Goal: Task Accomplishment & Management: Complete application form

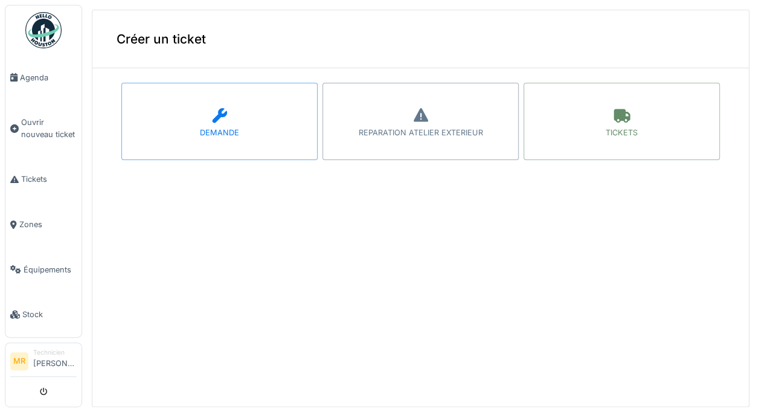
click at [412, 108] on icon at bounding box center [421, 115] width 18 height 14
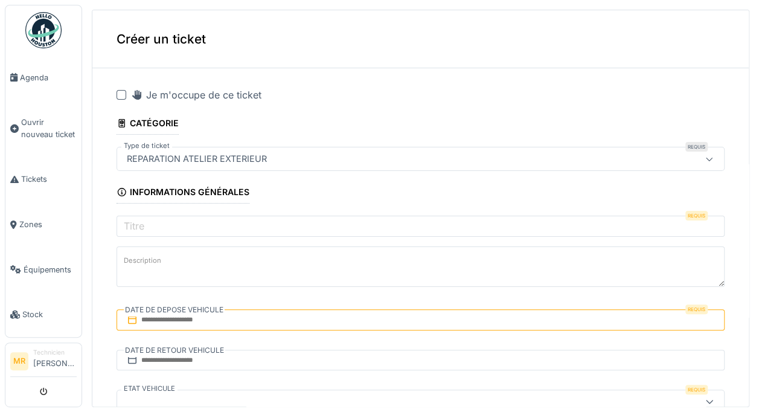
click at [217, 88] on div "Je m'occupe de ce ticket" at bounding box center [196, 95] width 130 height 14
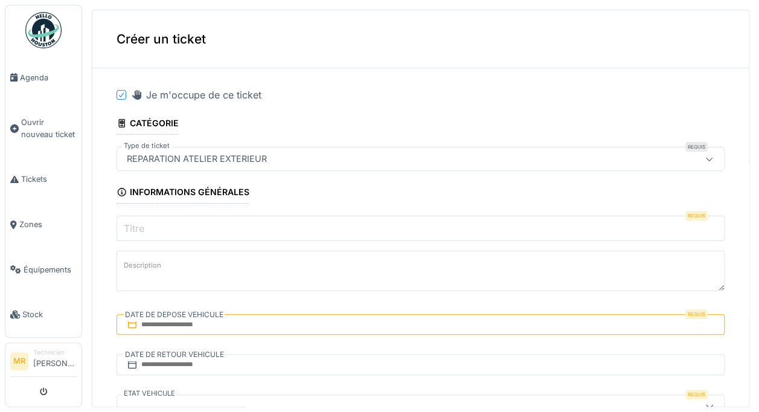
click at [237, 221] on input "Titre" at bounding box center [421, 228] width 608 height 25
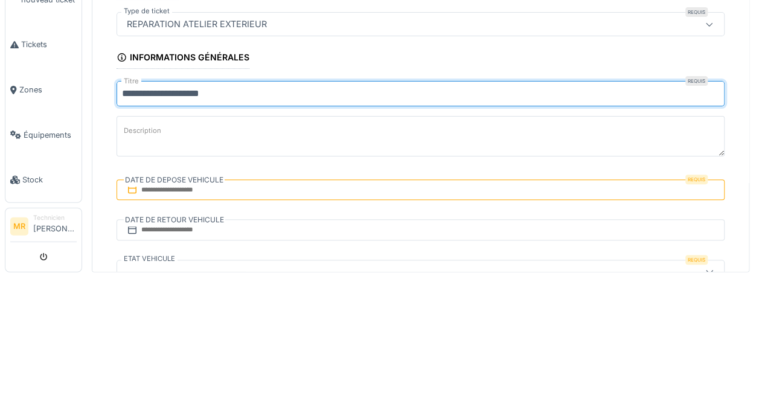
click at [213, 232] on input "**********" at bounding box center [421, 228] width 608 height 25
click at [283, 232] on input "**********" at bounding box center [421, 228] width 608 height 25
type input "**********"
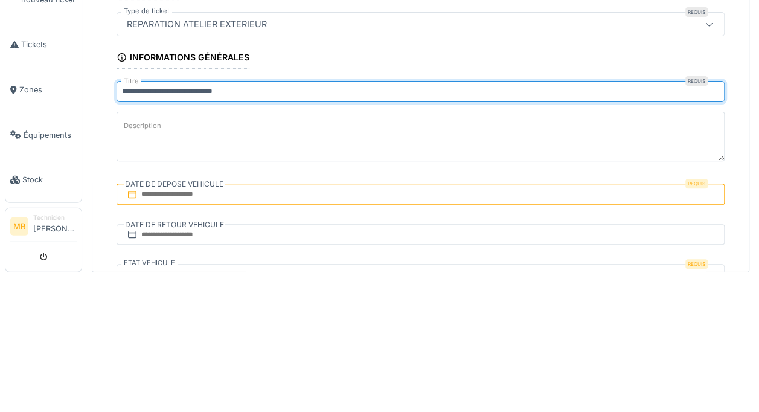
click at [367, 266] on textarea "Description" at bounding box center [421, 271] width 608 height 50
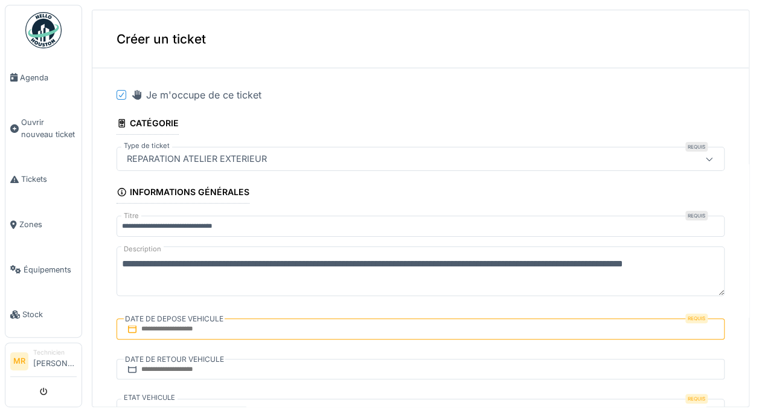
click at [467, 276] on textarea "**********" at bounding box center [421, 271] width 608 height 50
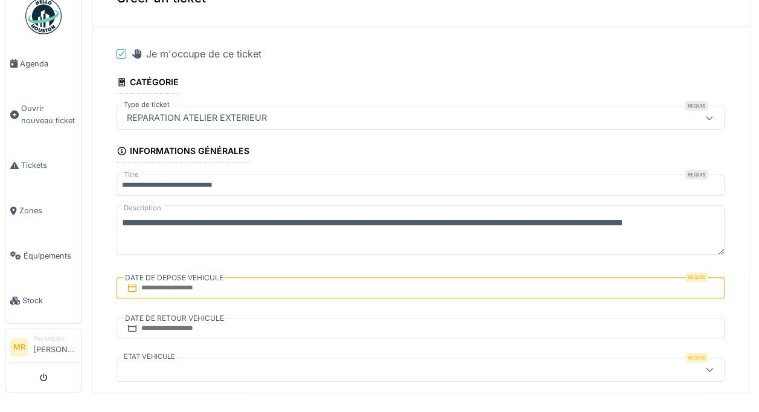
scroll to position [28, 0]
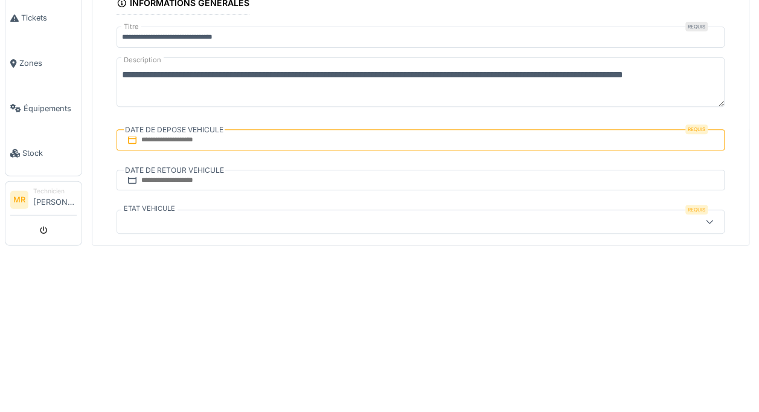
type textarea "**********"
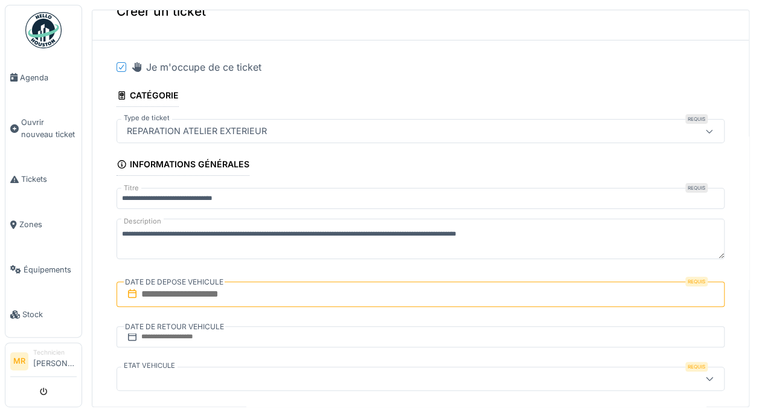
click at [237, 289] on input "text" at bounding box center [421, 293] width 608 height 25
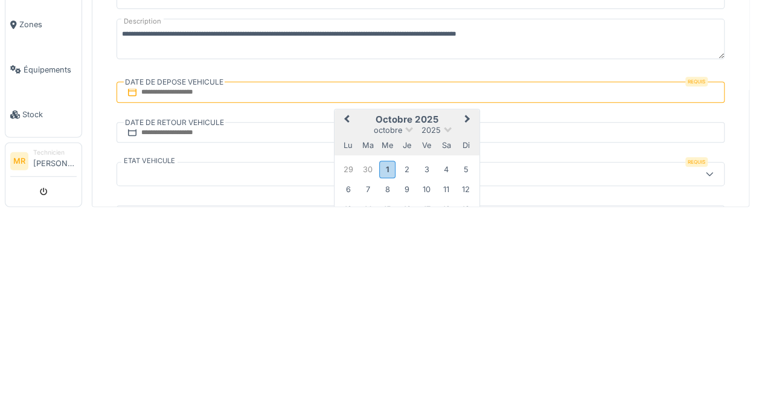
click at [392, 373] on div "1" at bounding box center [387, 369] width 16 height 18
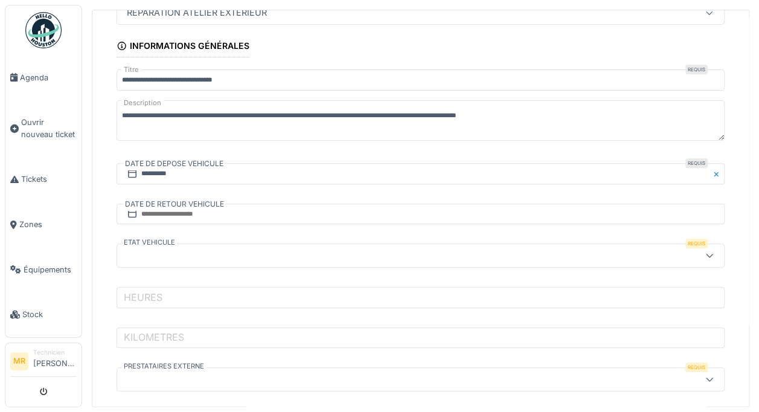
scroll to position [147, 0]
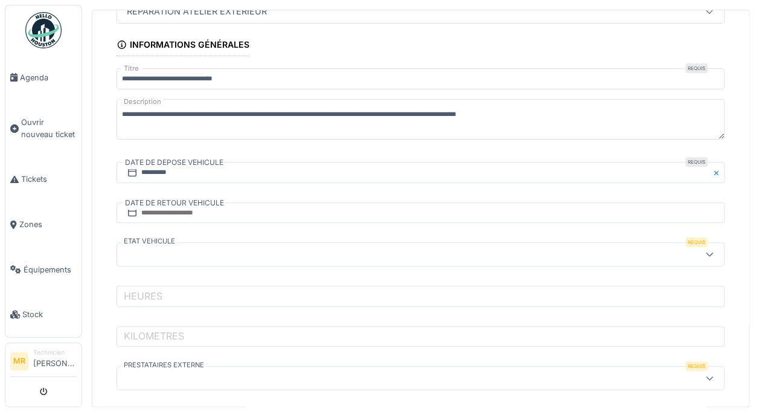
click at [205, 261] on div at bounding box center [386, 254] width 528 height 13
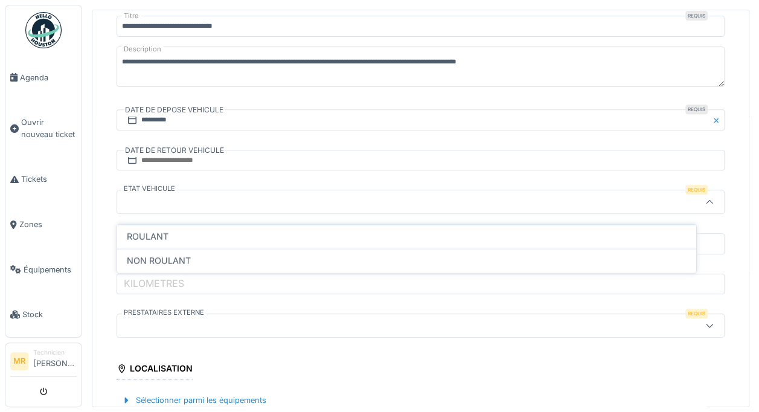
click at [178, 256] on span "NON ROULANT" at bounding box center [159, 260] width 64 height 13
type input "**********"
click at [153, 251] on label "HEURES" at bounding box center [142, 243] width 43 height 14
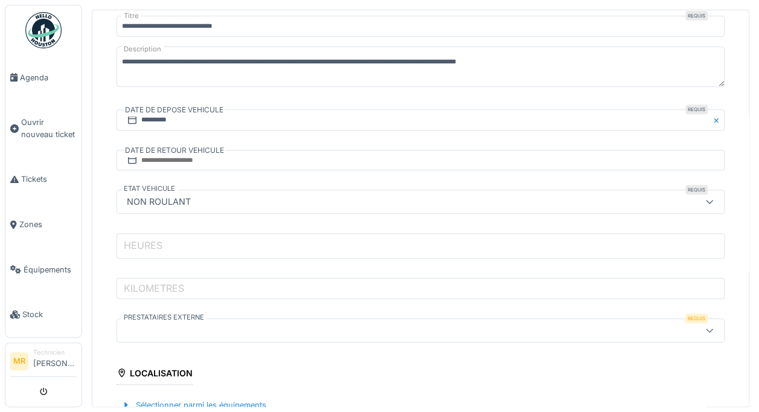
click at [153, 251] on input "HEURES" at bounding box center [421, 245] width 608 height 25
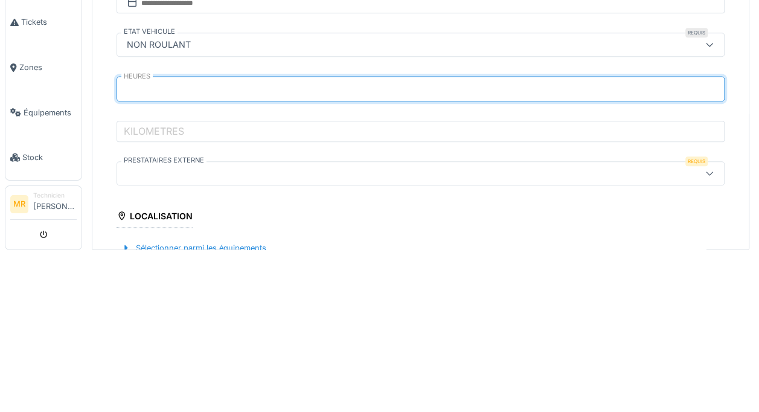
type input "****"
click at [249, 293] on input "KILOMETRES" at bounding box center [421, 285] width 608 height 25
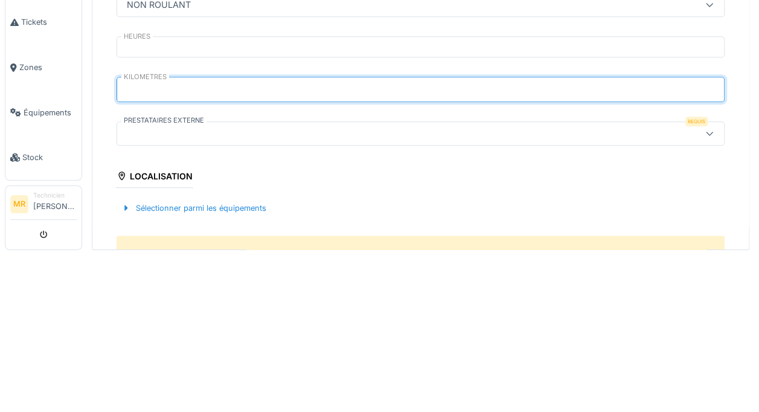
type input "*****"
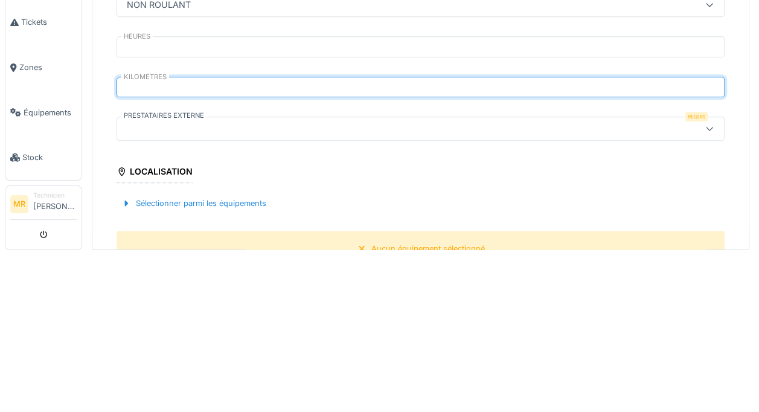
click at [308, 292] on div at bounding box center [386, 285] width 528 height 13
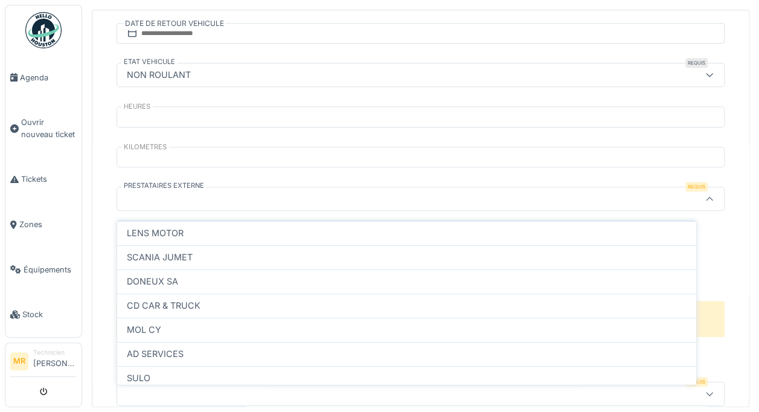
scroll to position [327, 0]
click at [157, 308] on span "CD CAR & TRUCK" at bounding box center [164, 304] width 74 height 13
type input "**********"
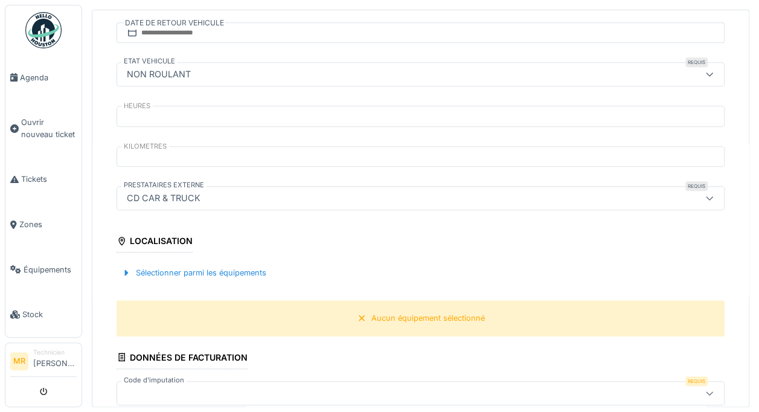
click at [149, 276] on div "Sélectionner parmi les équipements" at bounding box center [194, 272] width 155 height 16
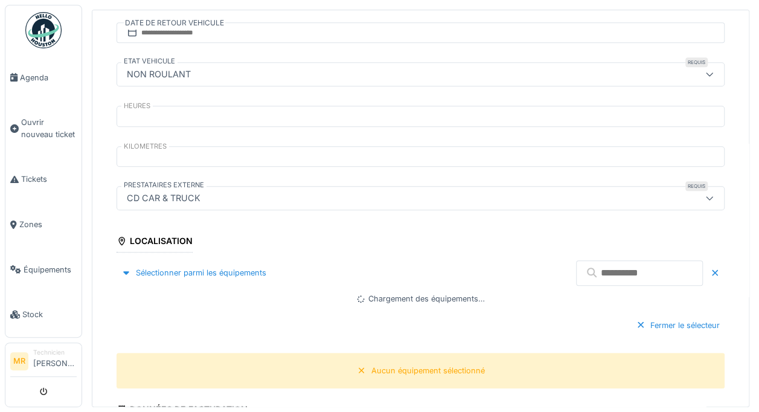
click at [596, 270] on input "text" at bounding box center [639, 272] width 127 height 25
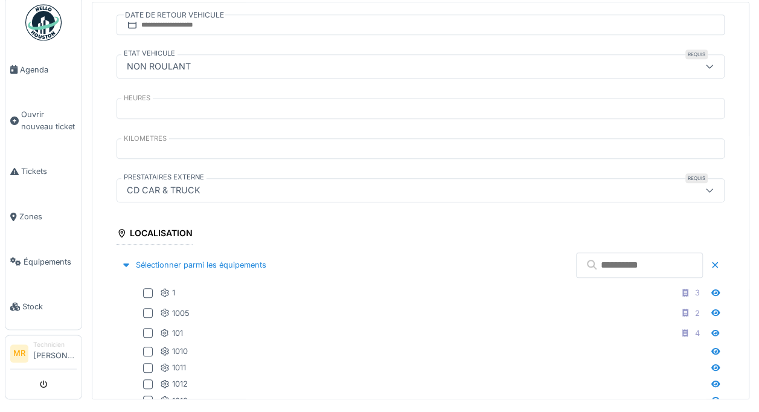
scroll to position [2, 0]
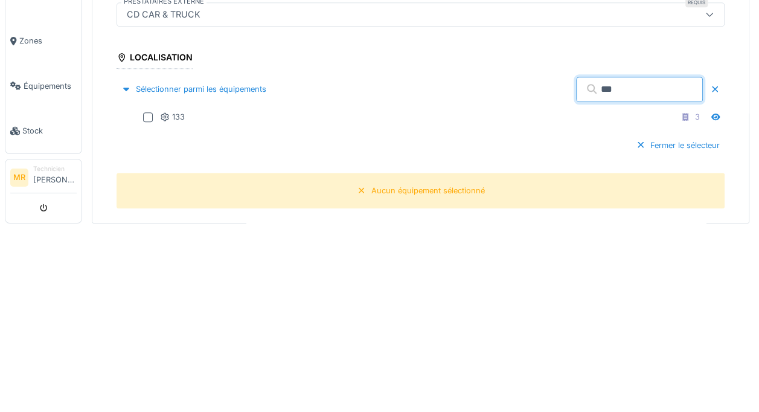
type input "***"
click at [181, 301] on div "133" at bounding box center [172, 300] width 25 height 11
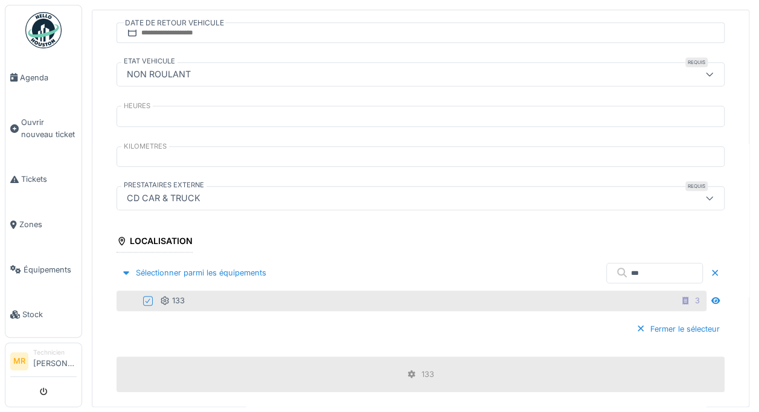
click at [234, 278] on div "Sélectionner parmi les équipements" at bounding box center [194, 272] width 155 height 16
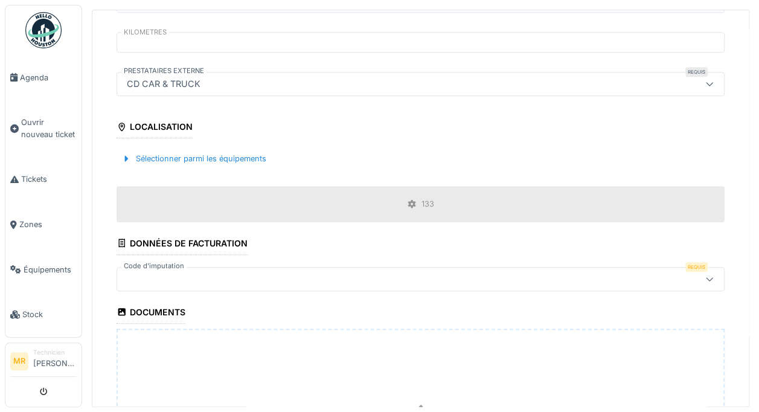
click at [257, 284] on div at bounding box center [386, 278] width 528 height 13
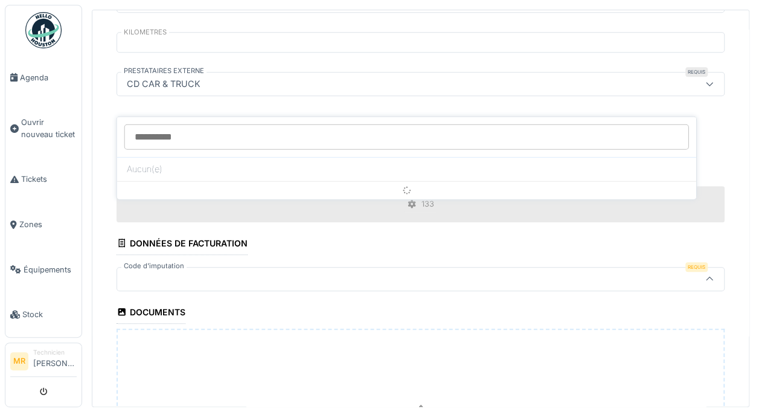
scroll to position [516, 0]
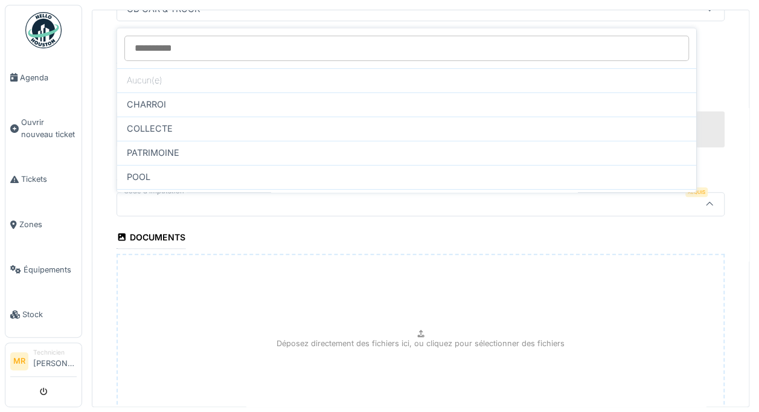
click at [183, 129] on div "COLLECTE" at bounding box center [407, 128] width 560 height 13
type input "****"
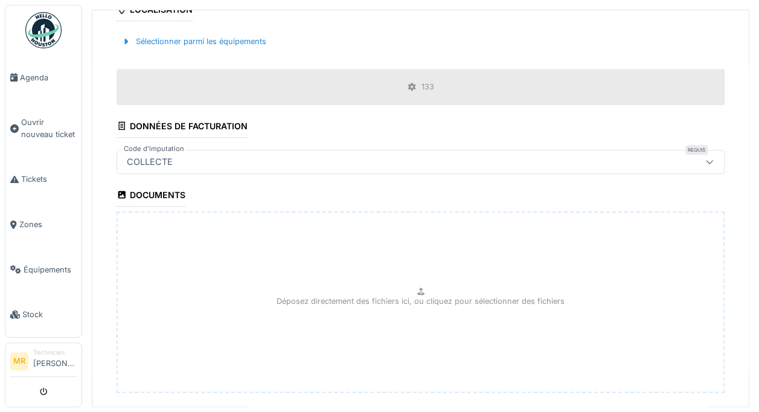
scroll to position [627, 0]
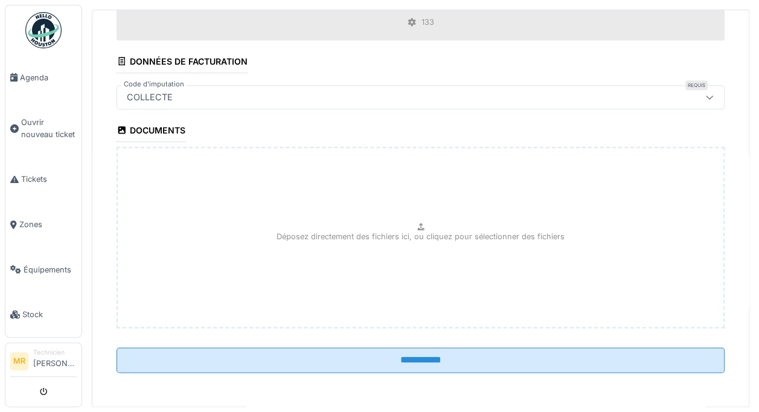
click at [290, 358] on input "**********" at bounding box center [421, 359] width 608 height 25
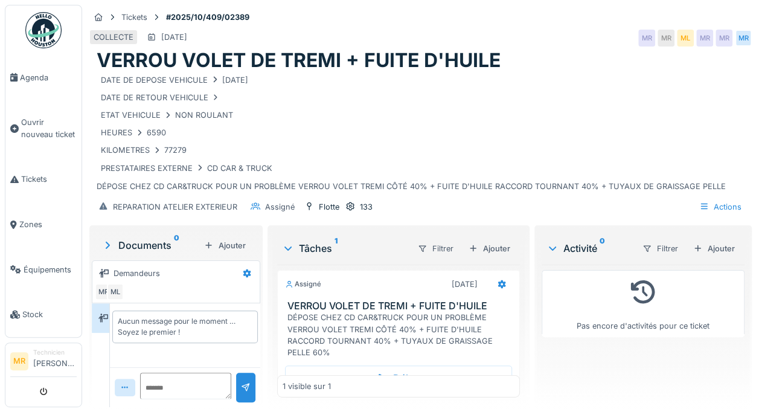
click at [491, 276] on div at bounding box center [501, 284] width 21 height 18
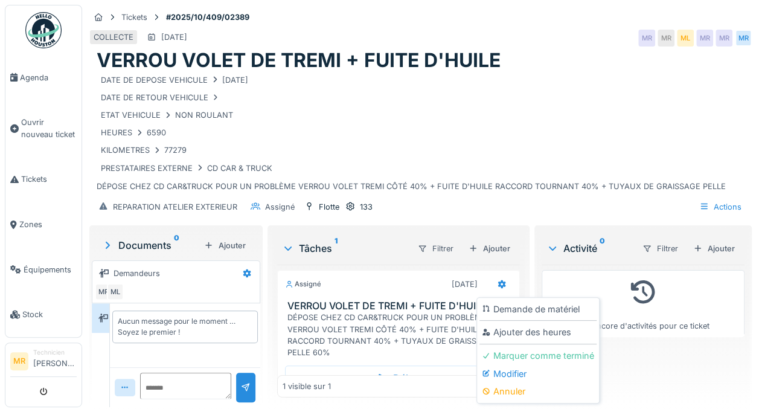
click at [548, 337] on div "Ajouter des heures" at bounding box center [537, 332] width 117 height 18
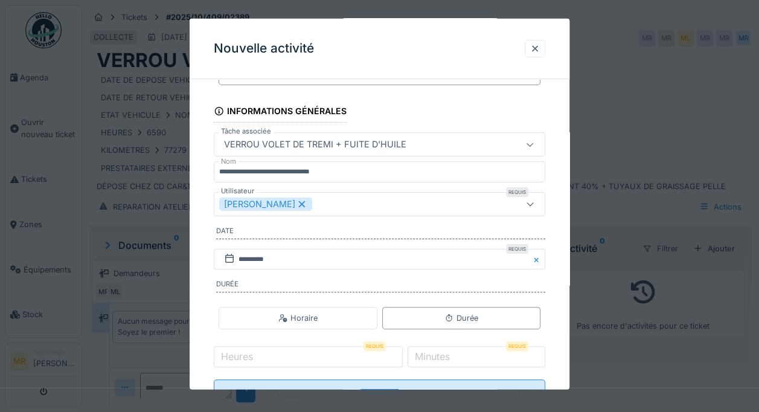
scroll to position [91, 0]
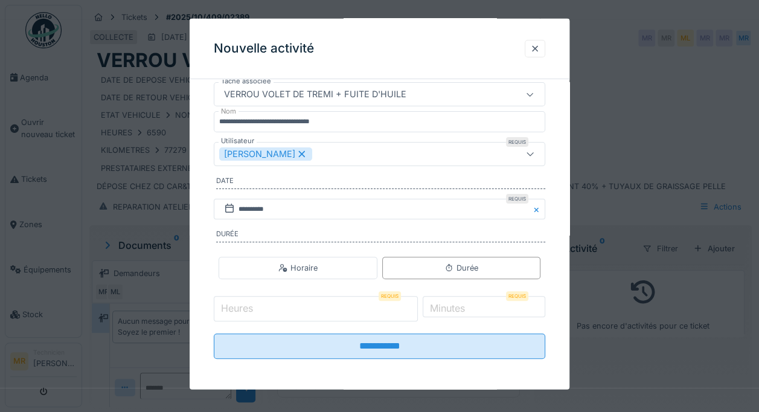
click at [379, 311] on input "Heures" at bounding box center [315, 308] width 203 height 25
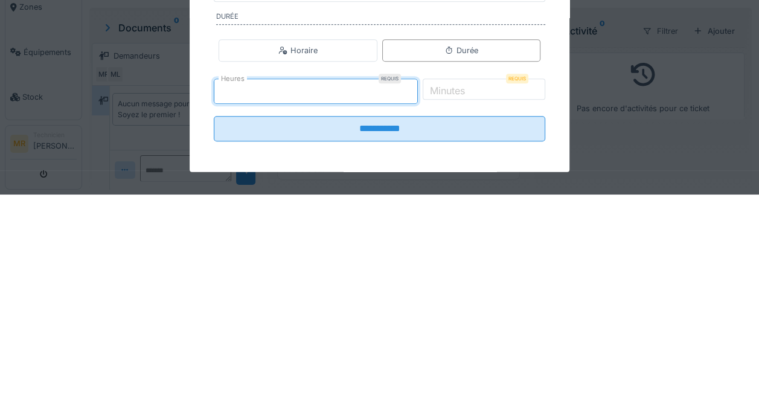
type input "*"
click at [486, 308] on input "*" at bounding box center [475, 308] width 139 height 25
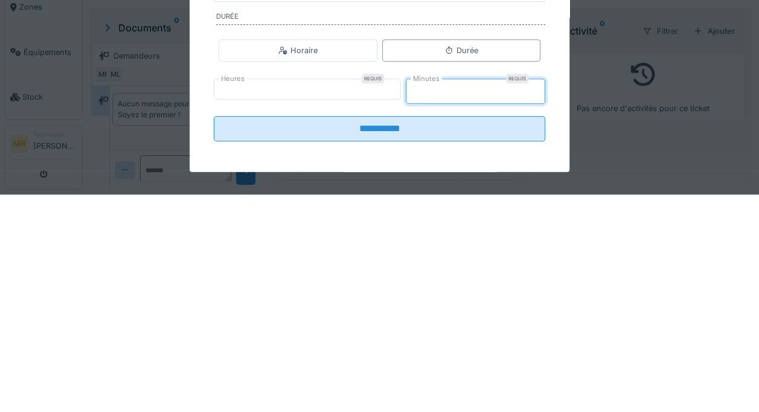
type input "**"
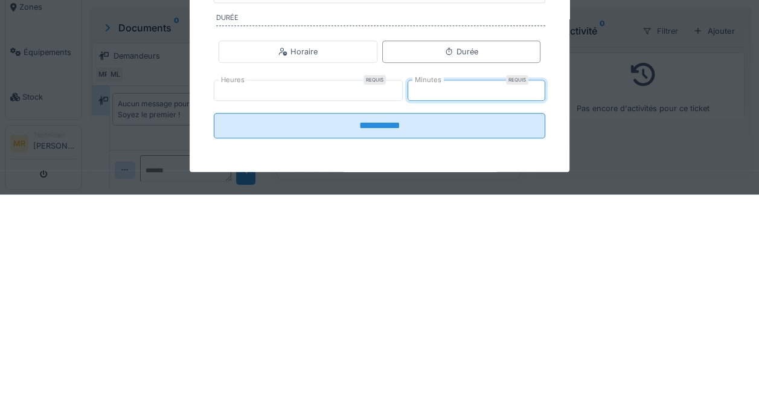
click at [488, 348] on input "**********" at bounding box center [379, 342] width 331 height 25
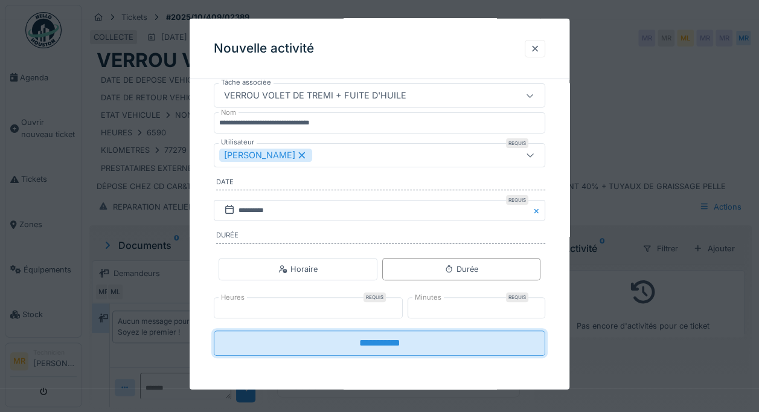
click at [478, 340] on div "**********" at bounding box center [380, 204] width 380 height 371
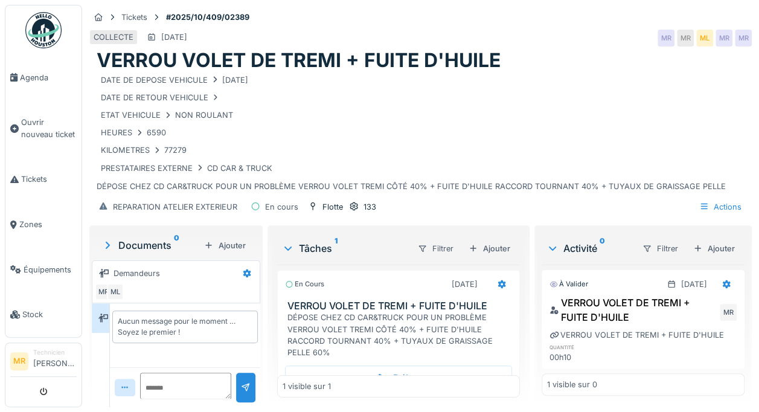
scroll to position [9, 0]
click at [442, 322] on div "DÉPOSE CHEZ CD CAR&TRUCK POUR UN PROBLÈME VERROU VOLET TREMI CÔTÉ 40% + FUITE D…" at bounding box center [400, 335] width 227 height 46
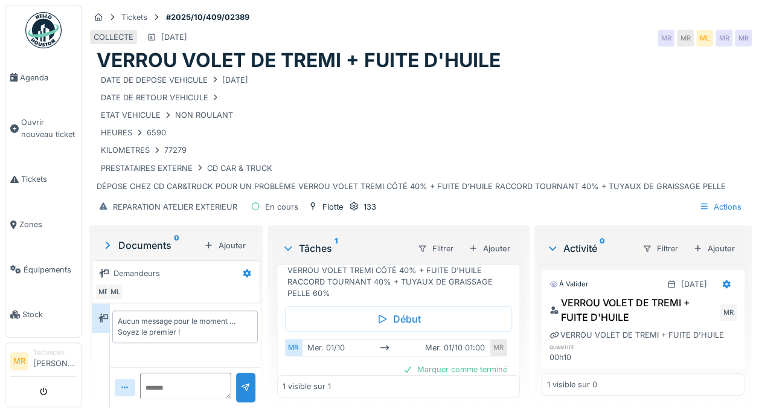
scroll to position [0, 0]
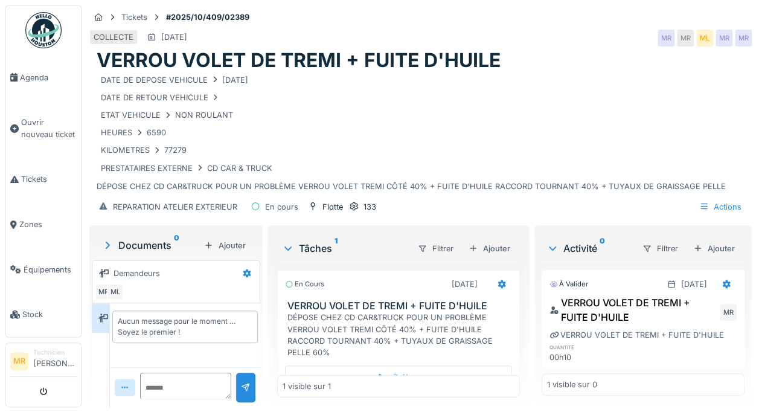
click at [477, 365] on div "Début" at bounding box center [398, 377] width 227 height 25
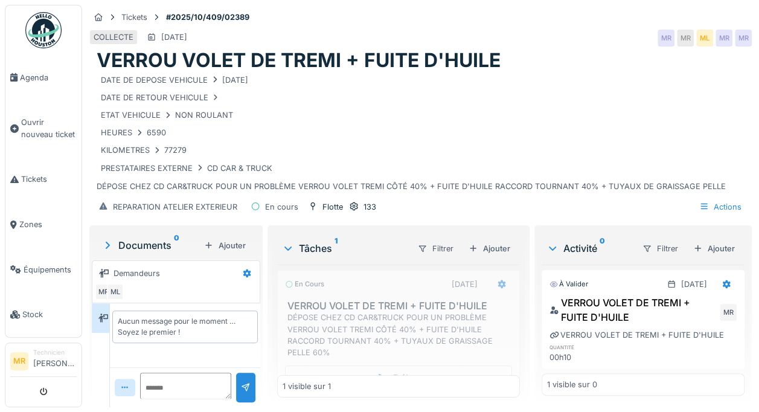
click at [475, 337] on div "DÉPOSE CHEZ CD CAR&TRUCK POUR UN PROBLÈME VERROU VOLET TREMI CÔTÉ 40% + FUITE D…" at bounding box center [400, 335] width 227 height 46
click at [475, 322] on div "DÉPOSE CHEZ CD CAR&TRUCK POUR UN PROBLÈME VERROU VOLET TREMI CÔTÉ 40% + FUITE D…" at bounding box center [400, 335] width 227 height 46
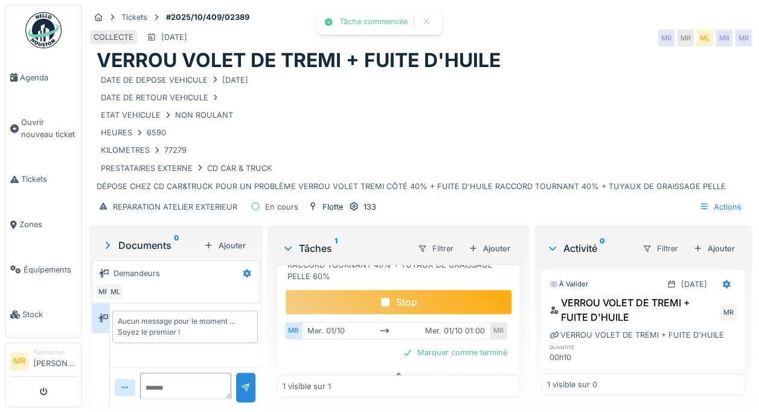
scroll to position [79, 0]
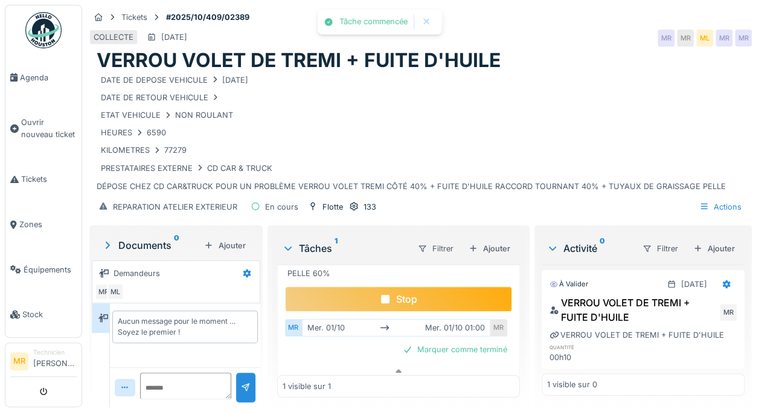
click at [464, 286] on div "Stop" at bounding box center [398, 298] width 227 height 25
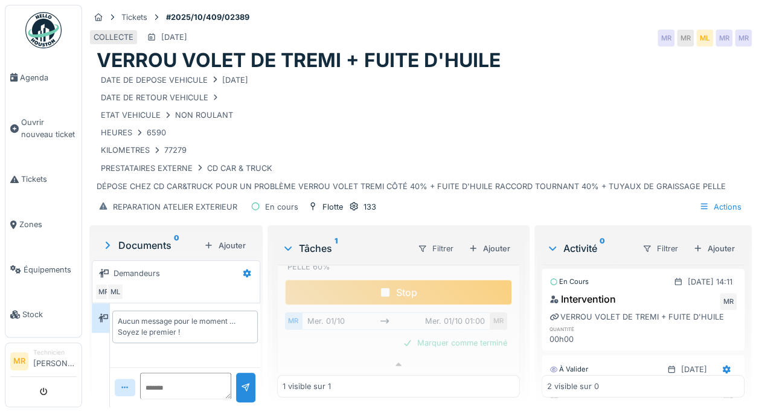
scroll to position [0, 0]
click at [612, 375] on div "2 visible sur 0" at bounding box center [643, 386] width 203 height 22
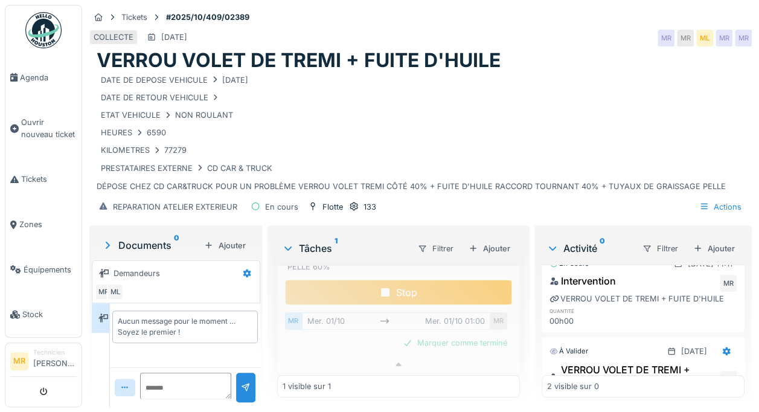
scroll to position [21, 0]
click at [462, 280] on div "Stop" at bounding box center [398, 292] width 227 height 25
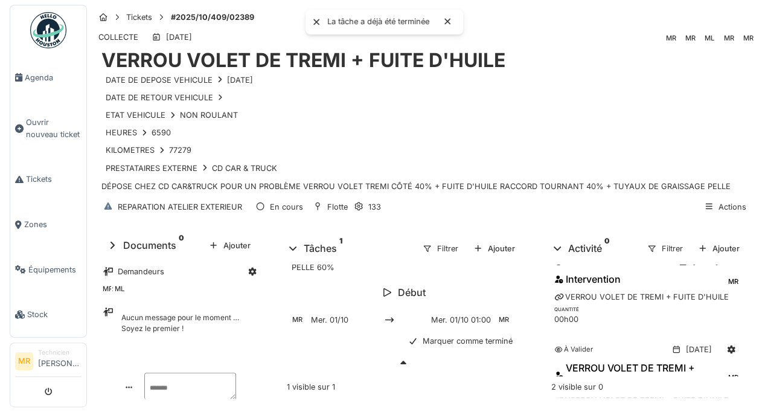
scroll to position [0, 0]
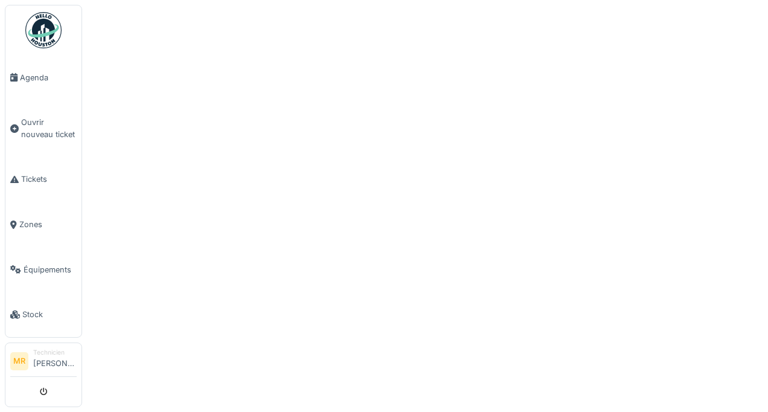
click at [627, 292] on div at bounding box center [384, 206] width 768 height 412
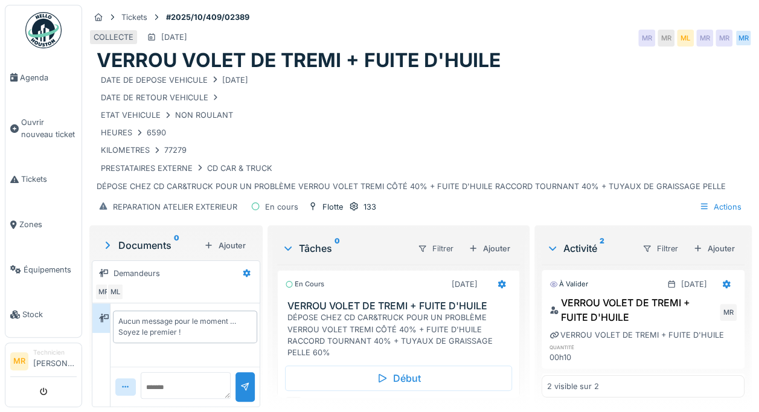
scroll to position [9, 0]
click at [627, 308] on div "VERROU VOLET DE TREMI + FUITE D'HUILE" at bounding box center [633, 309] width 168 height 29
click at [627, 295] on div "VERROU VOLET DE TREMI + FUITE D'HUILE" at bounding box center [633, 309] width 168 height 29
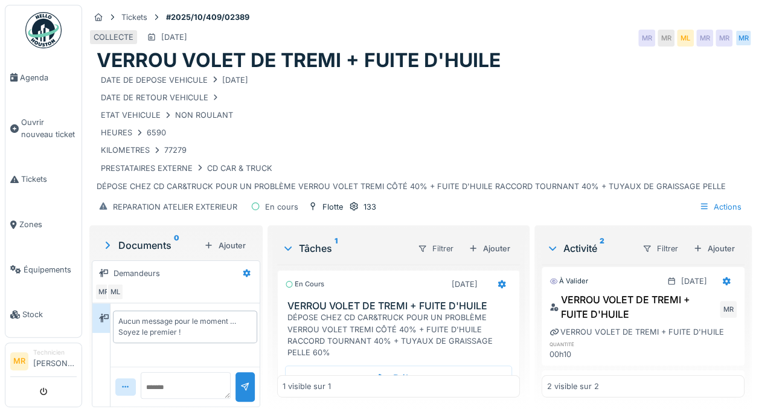
click at [666, 275] on div at bounding box center [671, 280] width 10 height 11
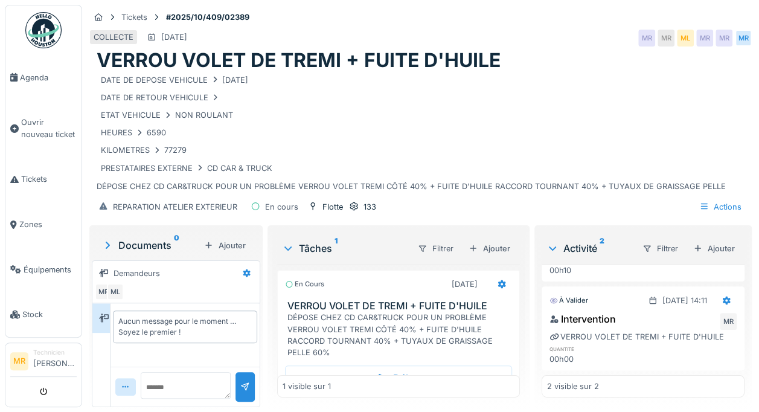
click at [641, 312] on div "Intervention MR" at bounding box center [642, 321] width 187 height 19
click at [662, 295] on div "01/10/2025 @ 14:11" at bounding box center [684, 300] width 45 height 11
click at [723, 299] on icon at bounding box center [727, 300] width 8 height 8
click at [668, 344] on div "Supprimer" at bounding box center [667, 351] width 59 height 18
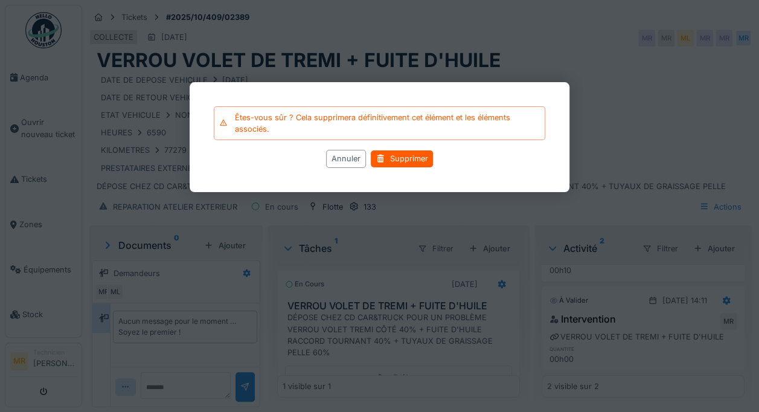
click at [396, 161] on div "Supprimer" at bounding box center [402, 159] width 62 height 16
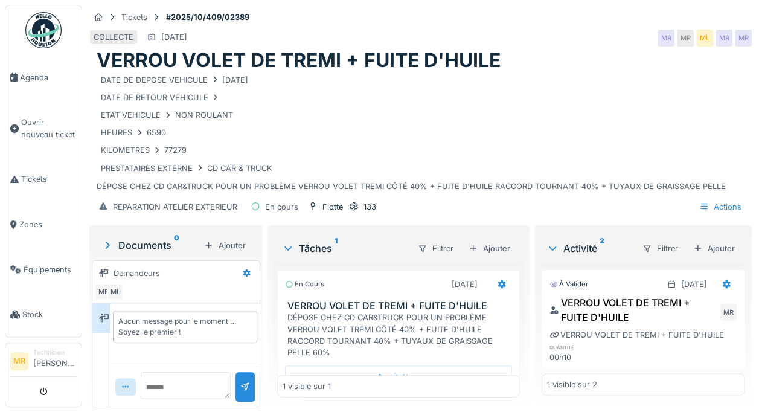
scroll to position [62, 0]
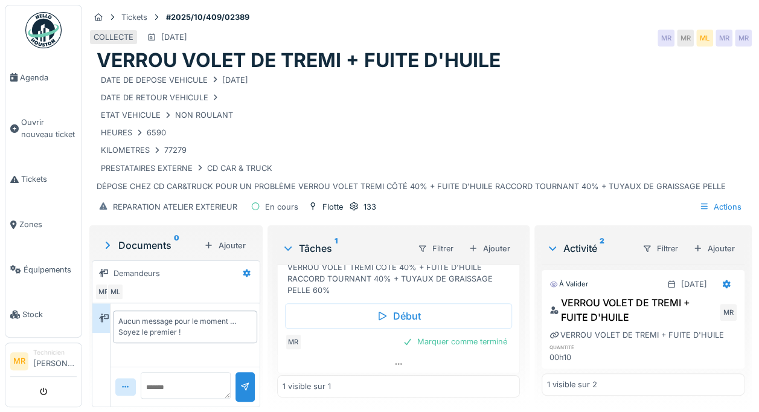
click at [461, 333] on div "Marquer comme terminé" at bounding box center [455, 341] width 114 height 16
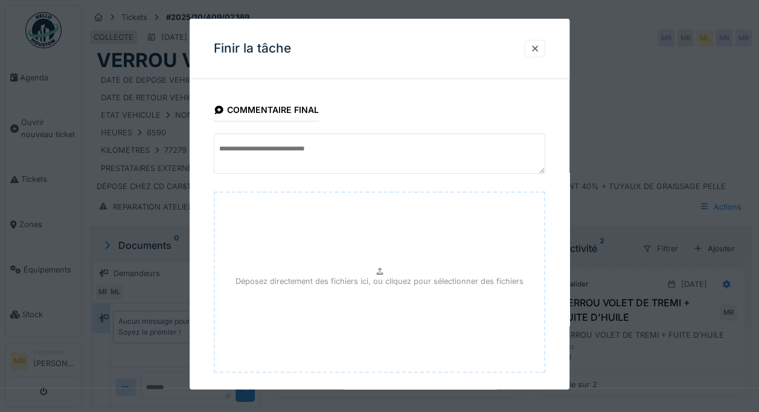
click at [529, 54] on div at bounding box center [535, 49] width 21 height 18
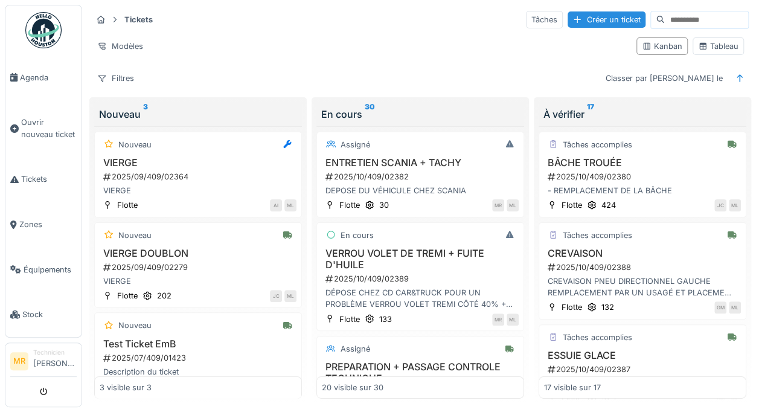
click at [642, 262] on div "2025/10/409/02388" at bounding box center [643, 266] width 194 height 11
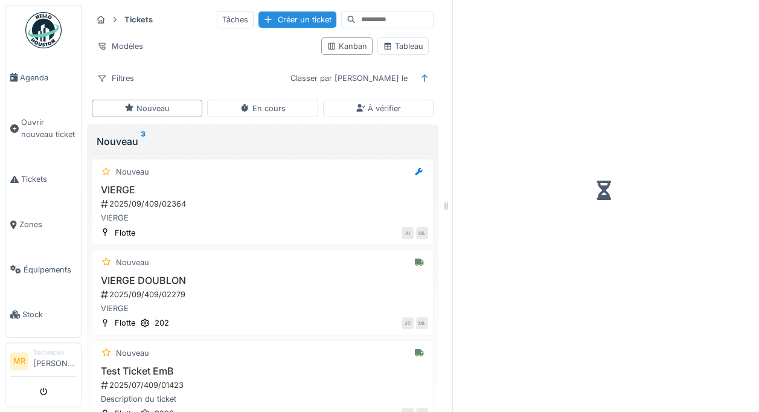
click at [659, 213] on div at bounding box center [603, 190] width 282 height 371
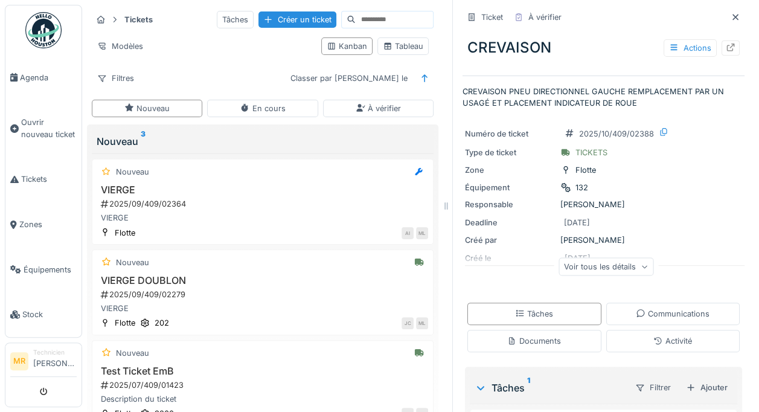
click at [717, 164] on div "Zone Flotte" at bounding box center [603, 170] width 277 height 13
click at [732, 14] on icon at bounding box center [735, 17] width 6 height 6
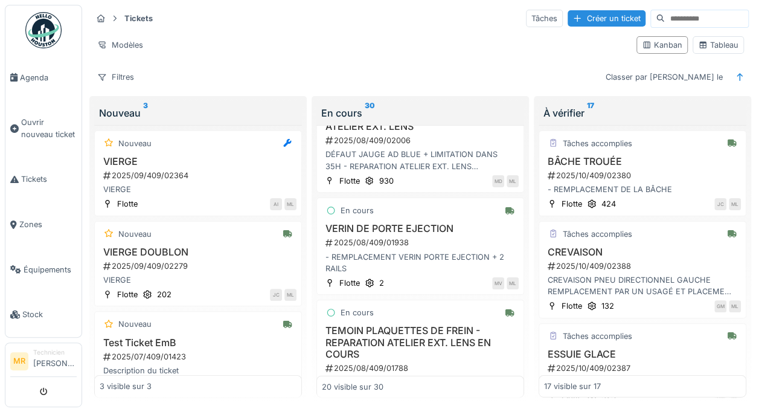
scroll to position [1790, 0]
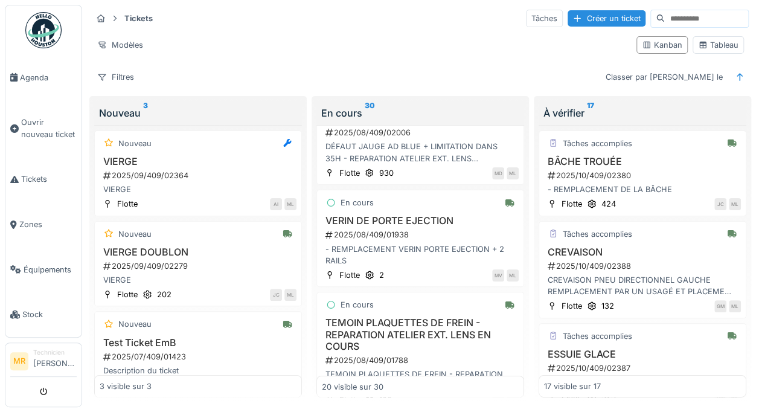
click at [426, 317] on h3 "TEMOIN PLAQUETTES DE FREIN - REPARATION ATELIER EXT. LENS EN COURS" at bounding box center [420, 334] width 197 height 35
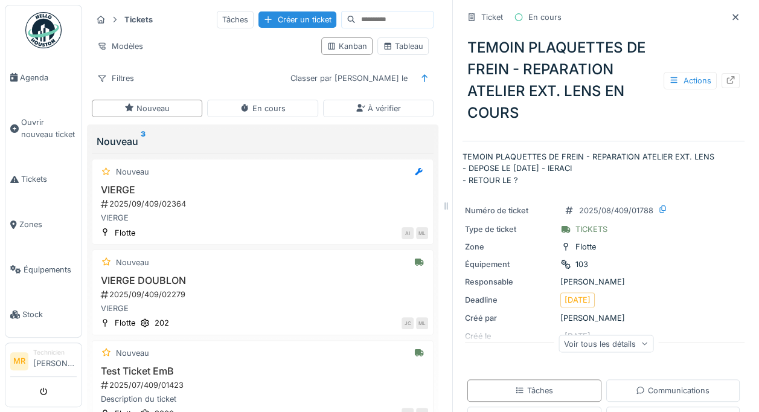
click at [726, 14] on div at bounding box center [735, 17] width 18 height 15
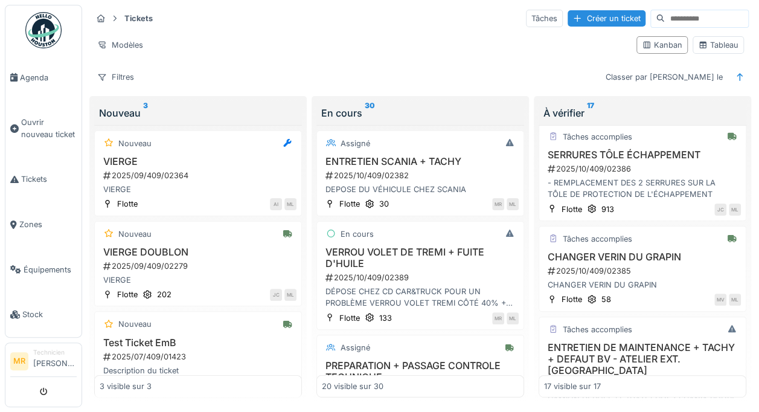
scroll to position [344, 0]
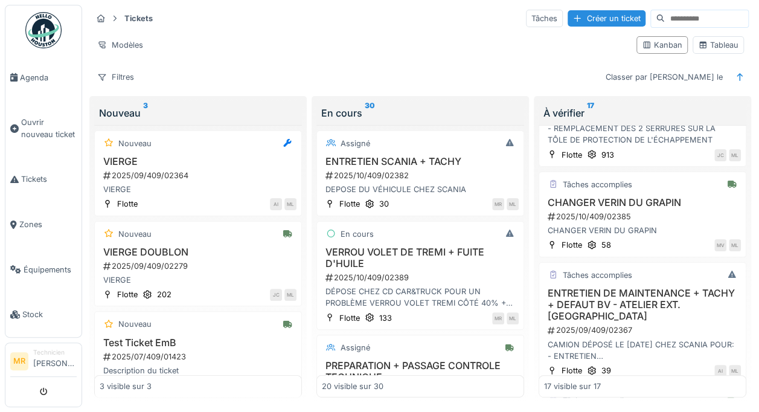
click at [657, 339] on div "CAMION DÉPOSÉ LE 30/09/25 CHEZ SCANIA POUR: - ENTRETIEN - HOMOLOGATION TACHY - …" at bounding box center [642, 350] width 197 height 23
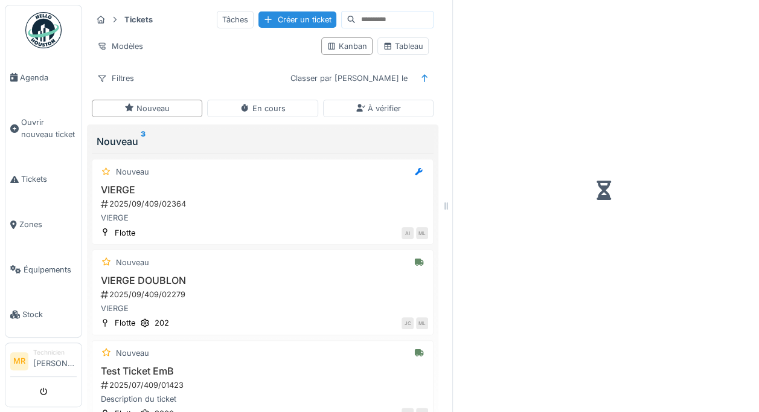
click at [657, 232] on div at bounding box center [603, 190] width 282 height 371
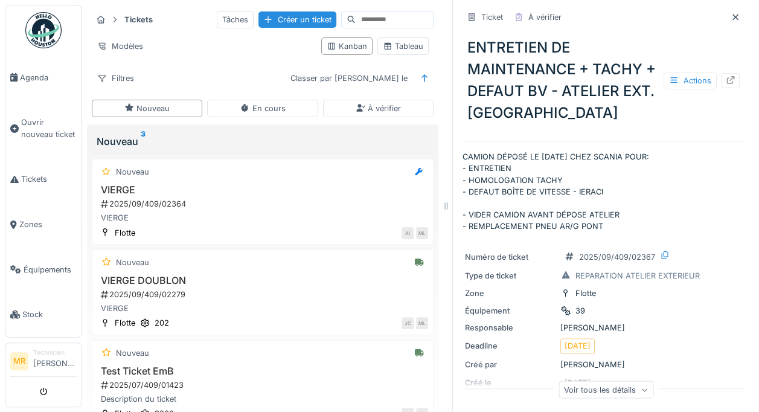
click at [732, 14] on icon at bounding box center [735, 17] width 6 height 6
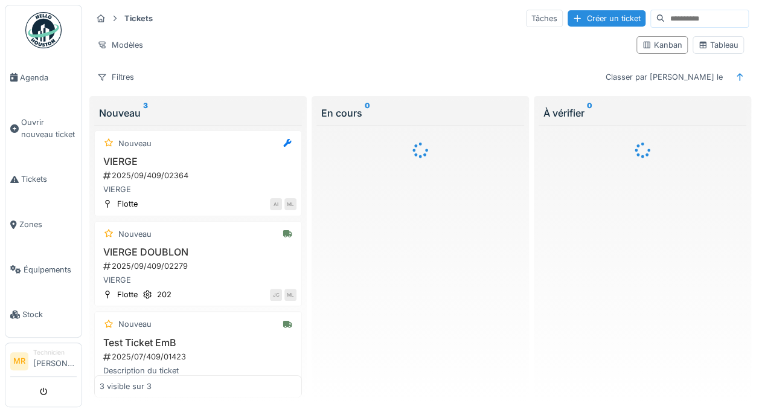
click at [123, 68] on div "Filtres" at bounding box center [116, 77] width 48 height 18
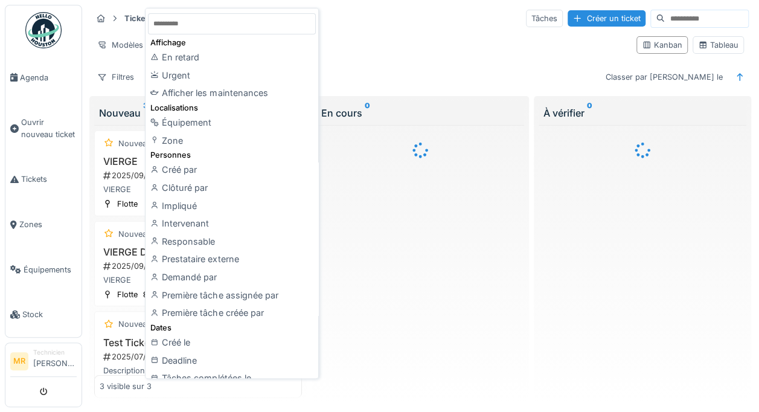
click at [202, 113] on div "Équipement" at bounding box center [232, 122] width 168 height 18
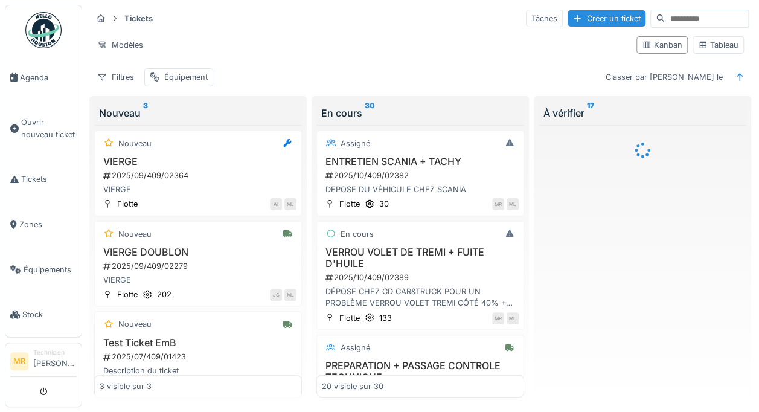
click at [187, 71] on div "Équipement" at bounding box center [185, 76] width 43 height 11
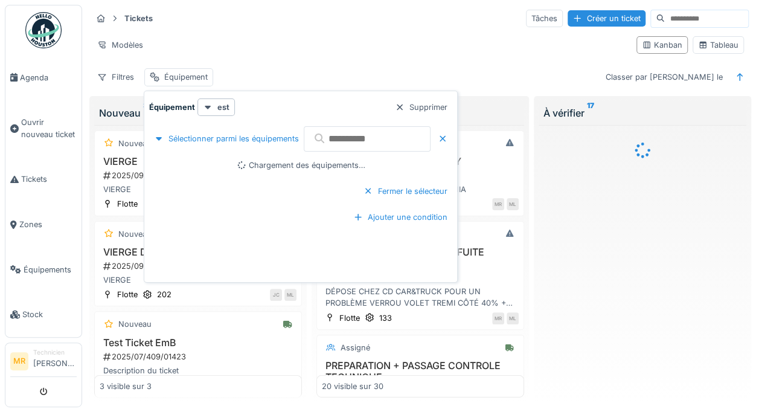
click at [373, 134] on input "text" at bounding box center [367, 138] width 127 height 25
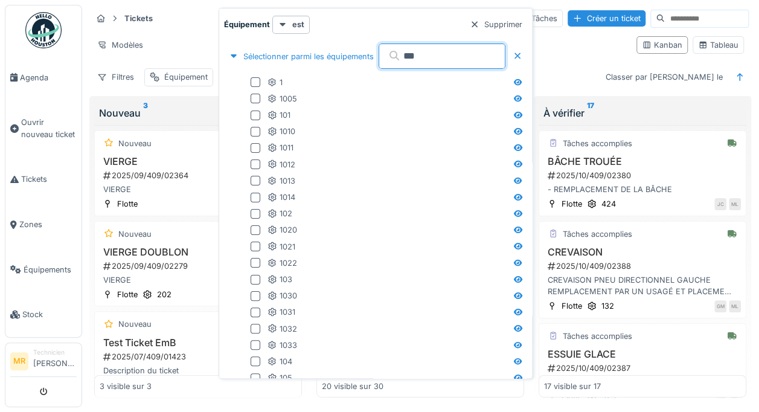
type input "**"
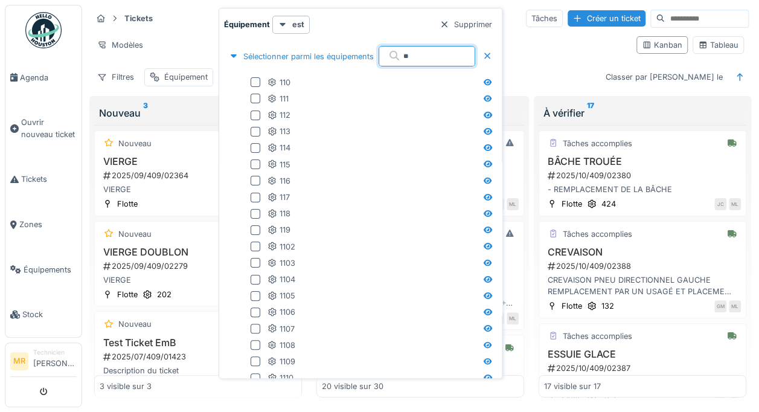
click at [290, 109] on div "112" at bounding box center [278, 114] width 23 height 11
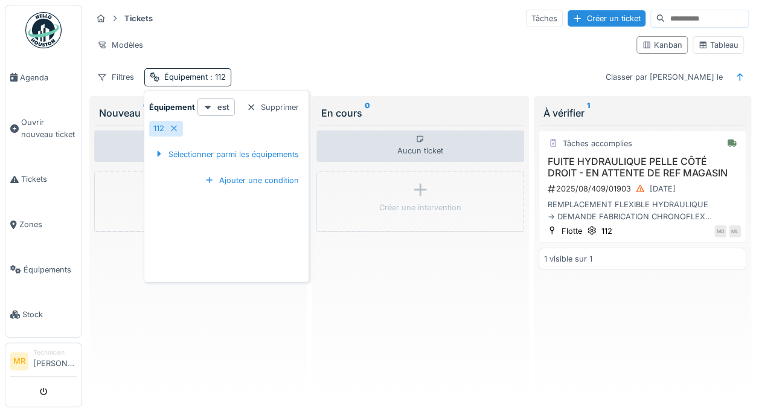
click at [631, 185] on div "16/08/2025" at bounding box center [655, 188] width 49 height 15
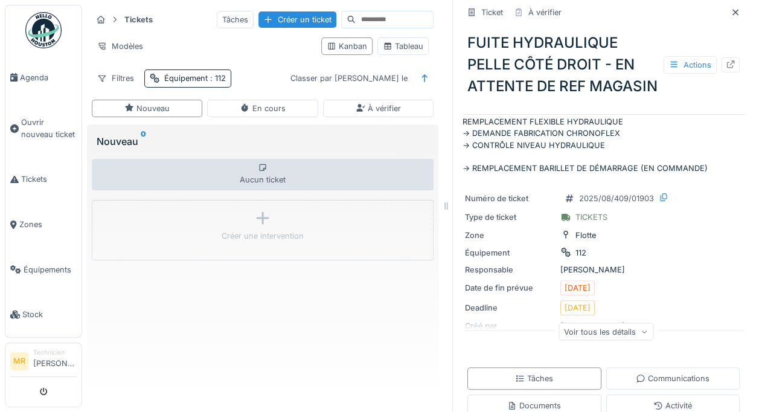
scroll to position [8, 0]
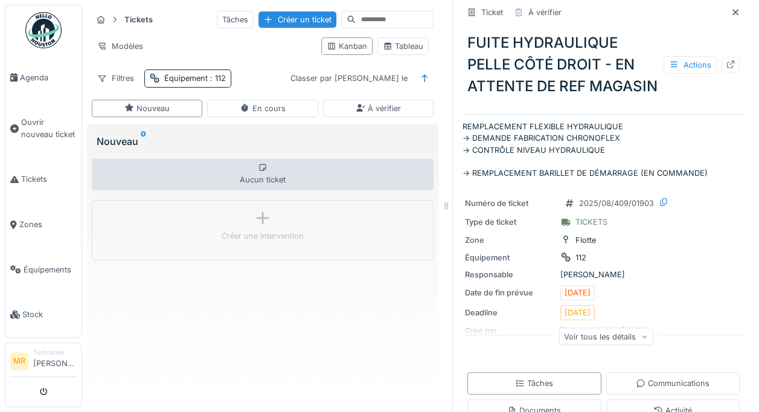
click at [610, 228] on div "Type de ticket TICKETS" at bounding box center [603, 222] width 277 height 13
click at [25, 182] on link "Tickets" at bounding box center [43, 179] width 76 height 45
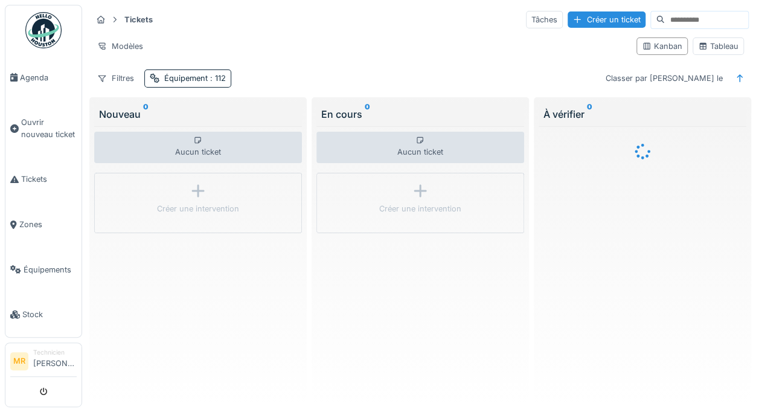
click at [198, 78] on div "Équipement : 112" at bounding box center [195, 77] width 62 height 11
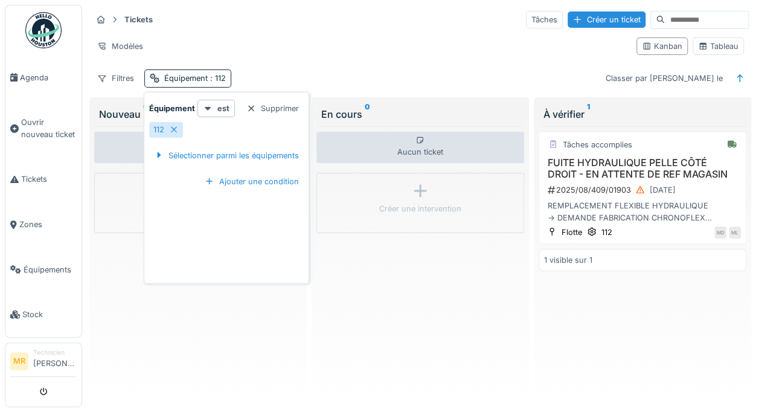
click at [264, 112] on div "Supprimer" at bounding box center [272, 108] width 62 height 16
